Goal: Transaction & Acquisition: Book appointment/travel/reservation

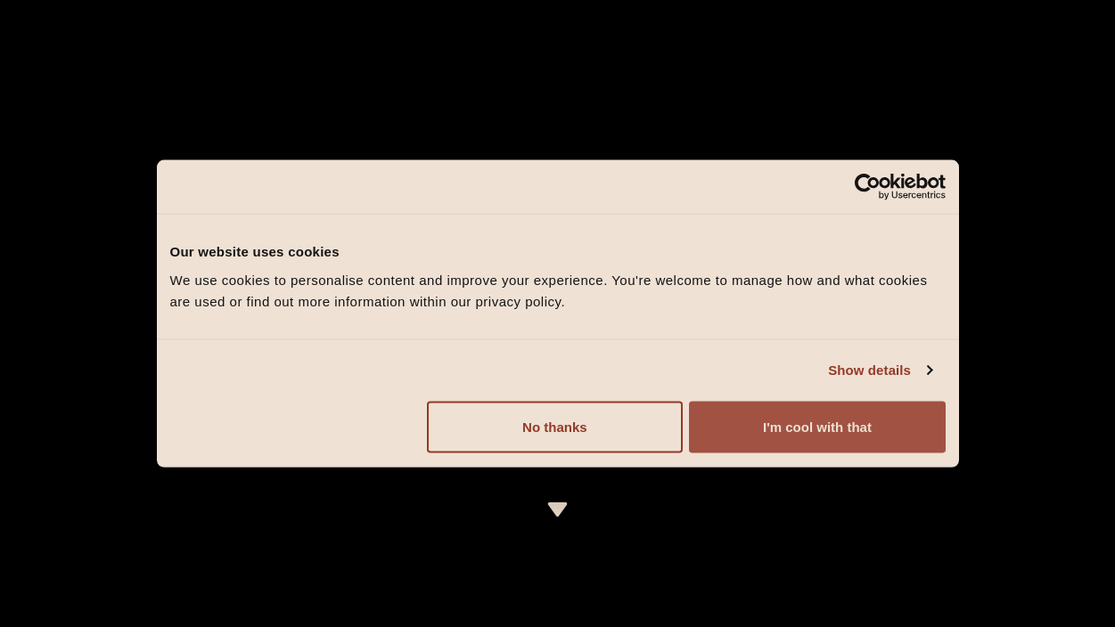
click at [883, 418] on button "I'm cool with that" at bounding box center [817, 427] width 256 height 52
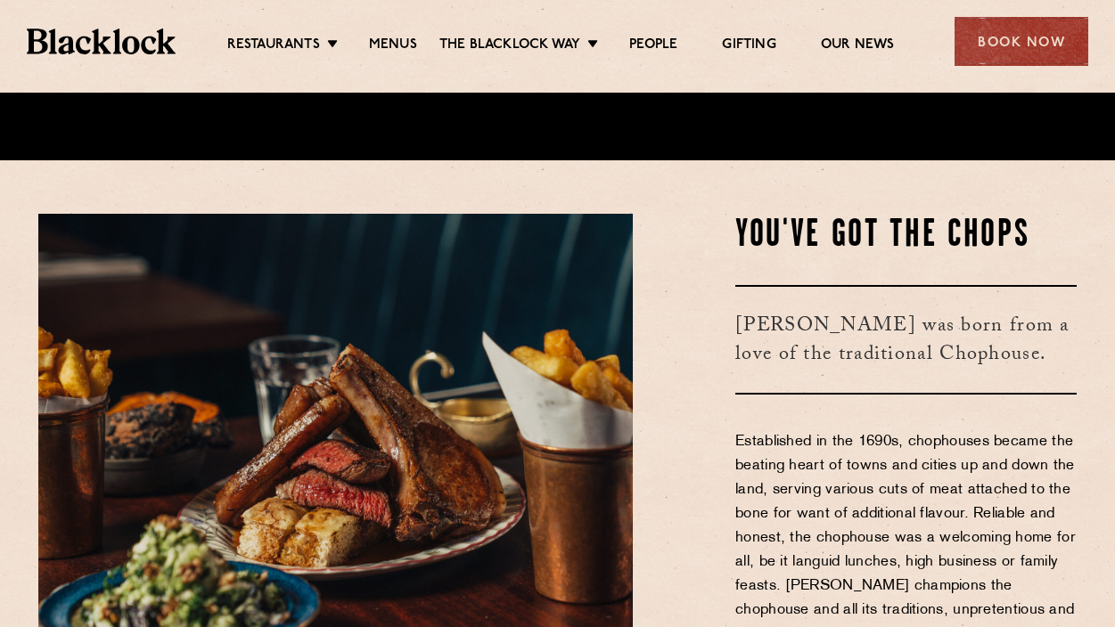
scroll to position [471, 0]
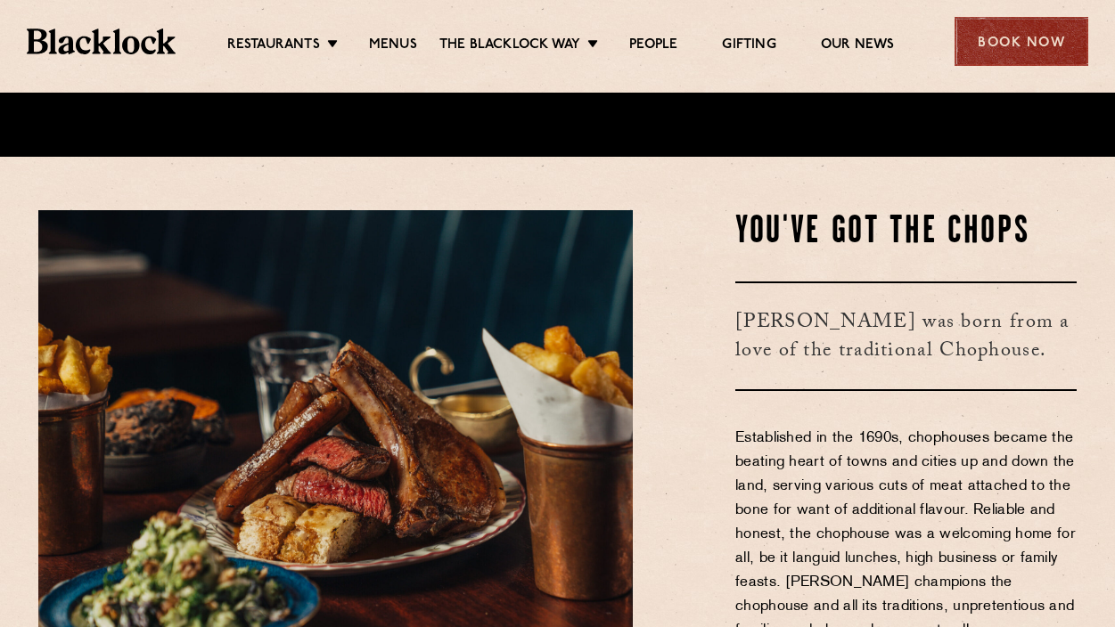
click at [994, 45] on div "Book Now" at bounding box center [1022, 41] width 134 height 49
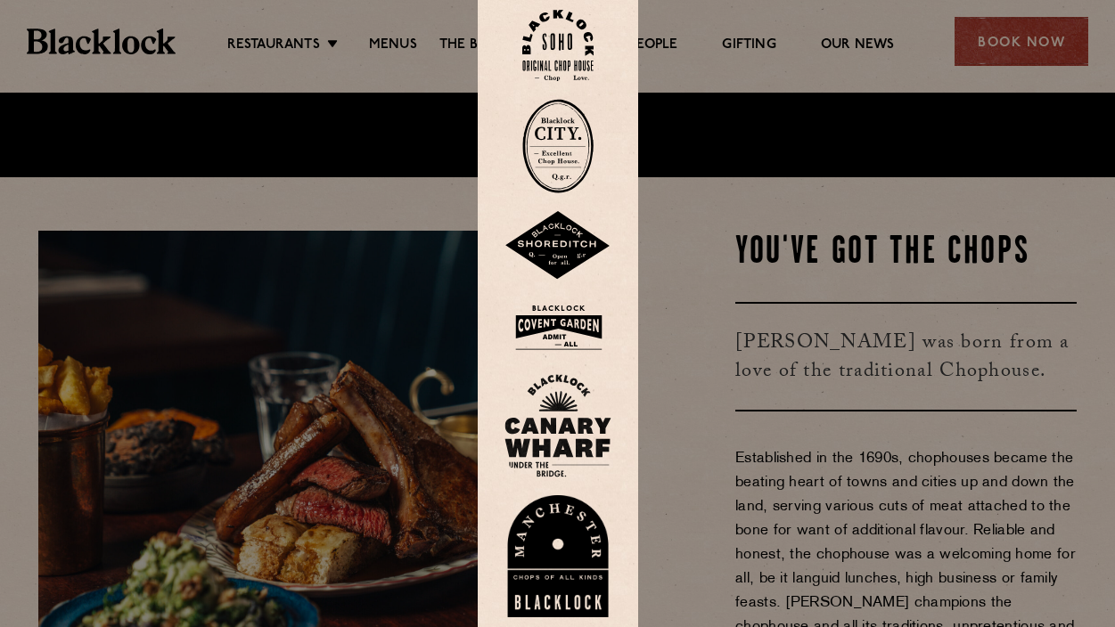
scroll to position [446, 0]
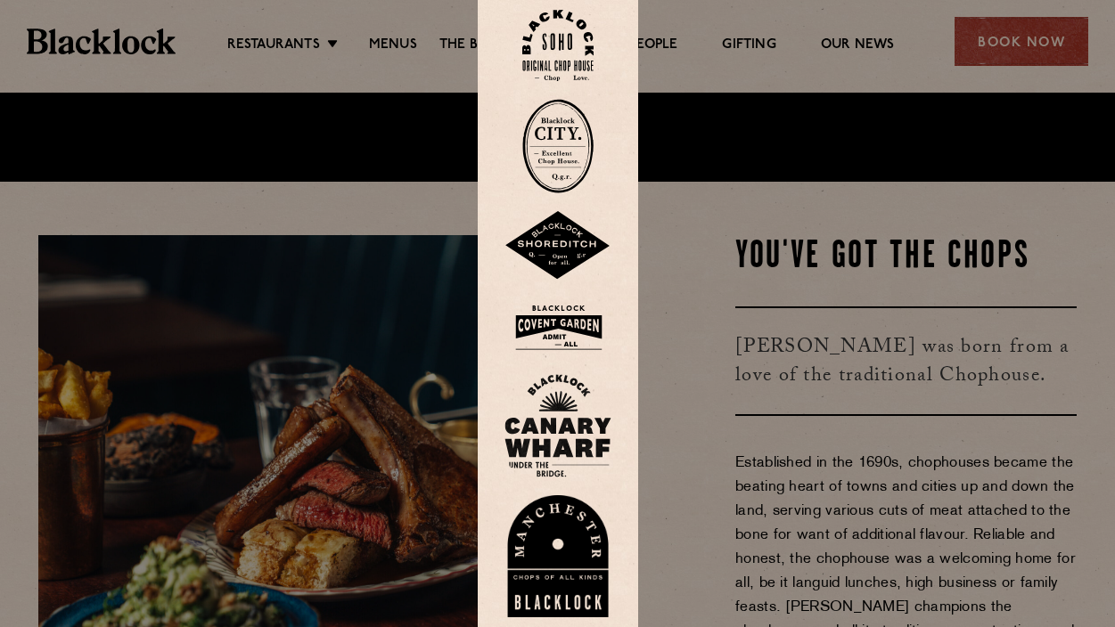
click at [579, 48] on img at bounding box center [557, 46] width 71 height 72
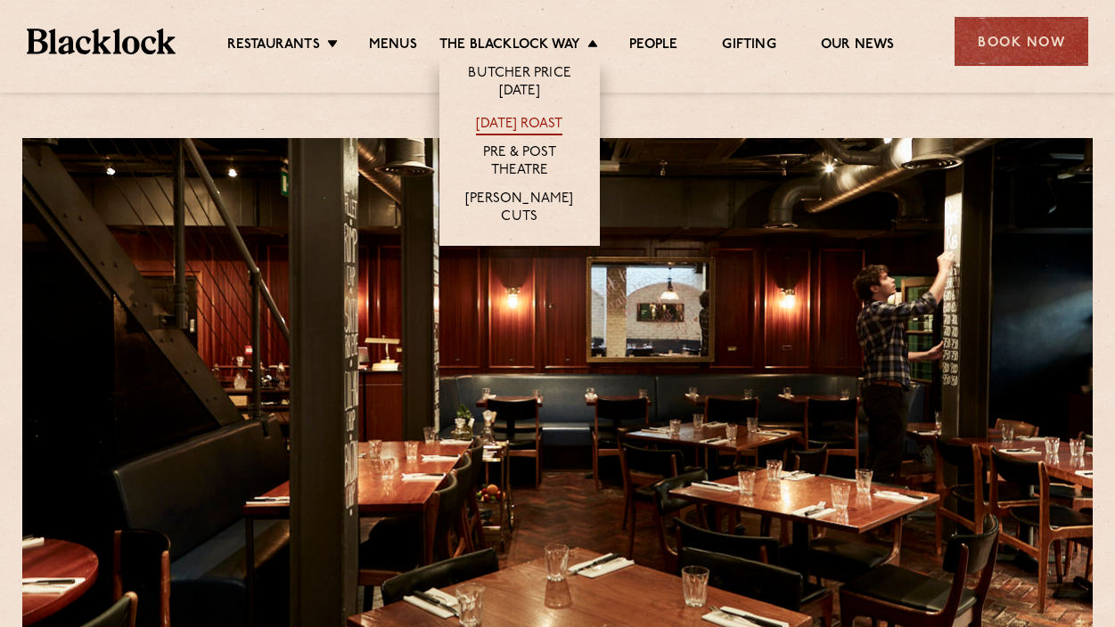
click at [545, 125] on link "[DATE] Roast" at bounding box center [519, 126] width 86 height 20
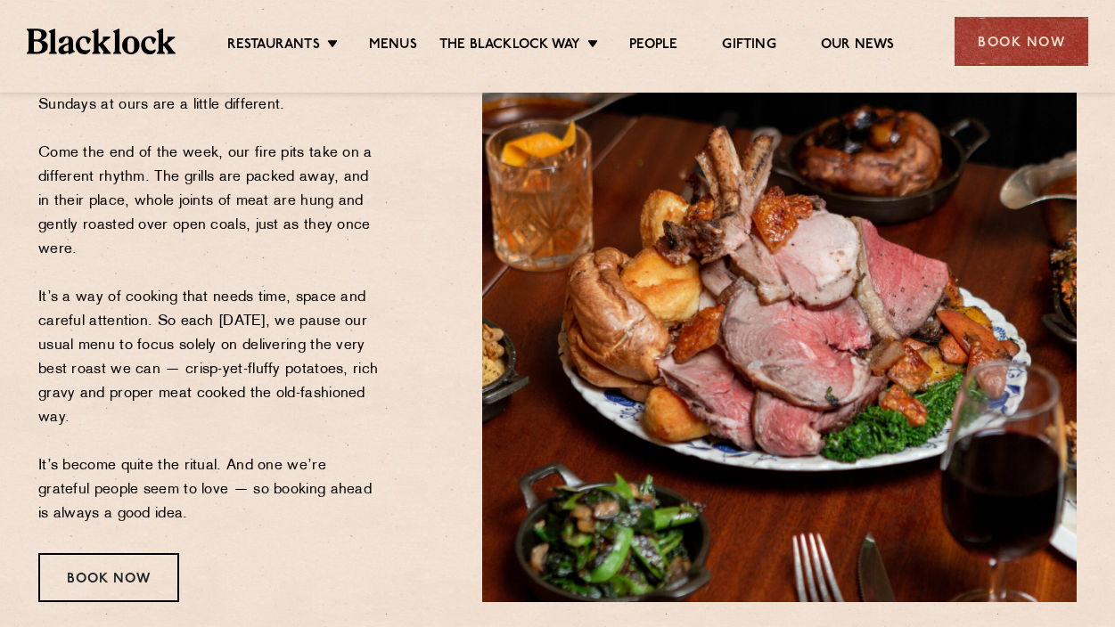
scroll to position [267, 0]
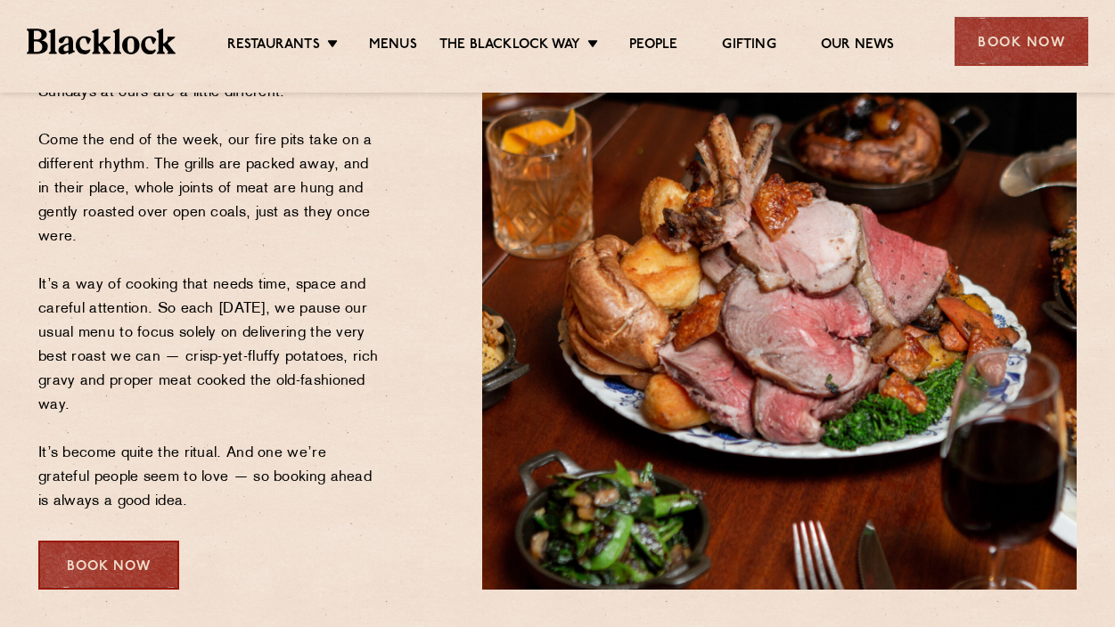
click at [152, 561] on div "Book Now" at bounding box center [108, 565] width 141 height 49
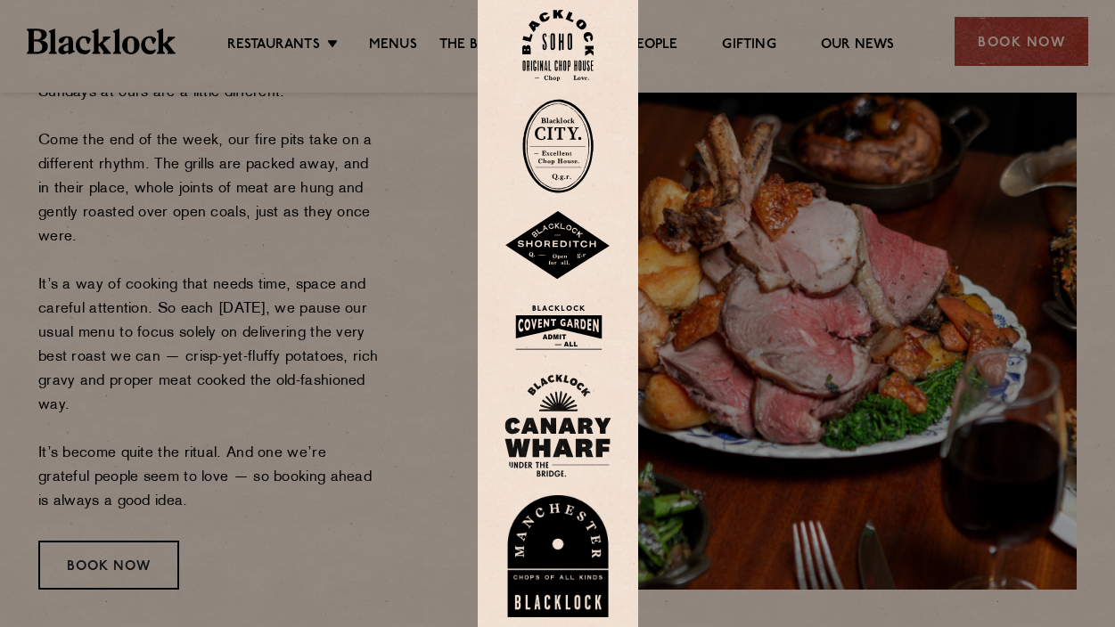
click at [570, 71] on img at bounding box center [557, 46] width 71 height 72
